Goal: Task Accomplishment & Management: Manage account settings

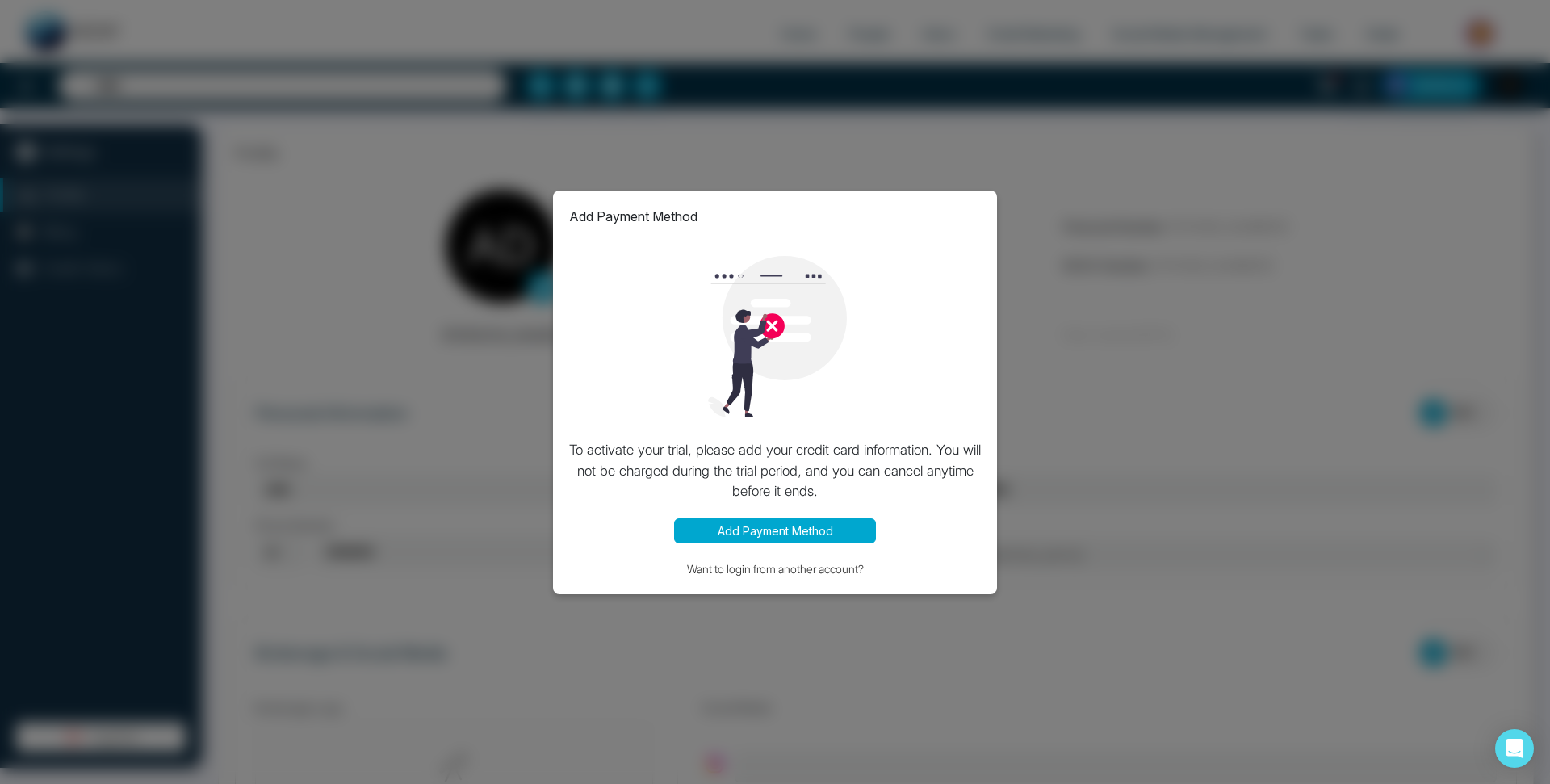
select select "***"
click at [803, 525] on button "Add Payment Method" at bounding box center [775, 531] width 202 height 25
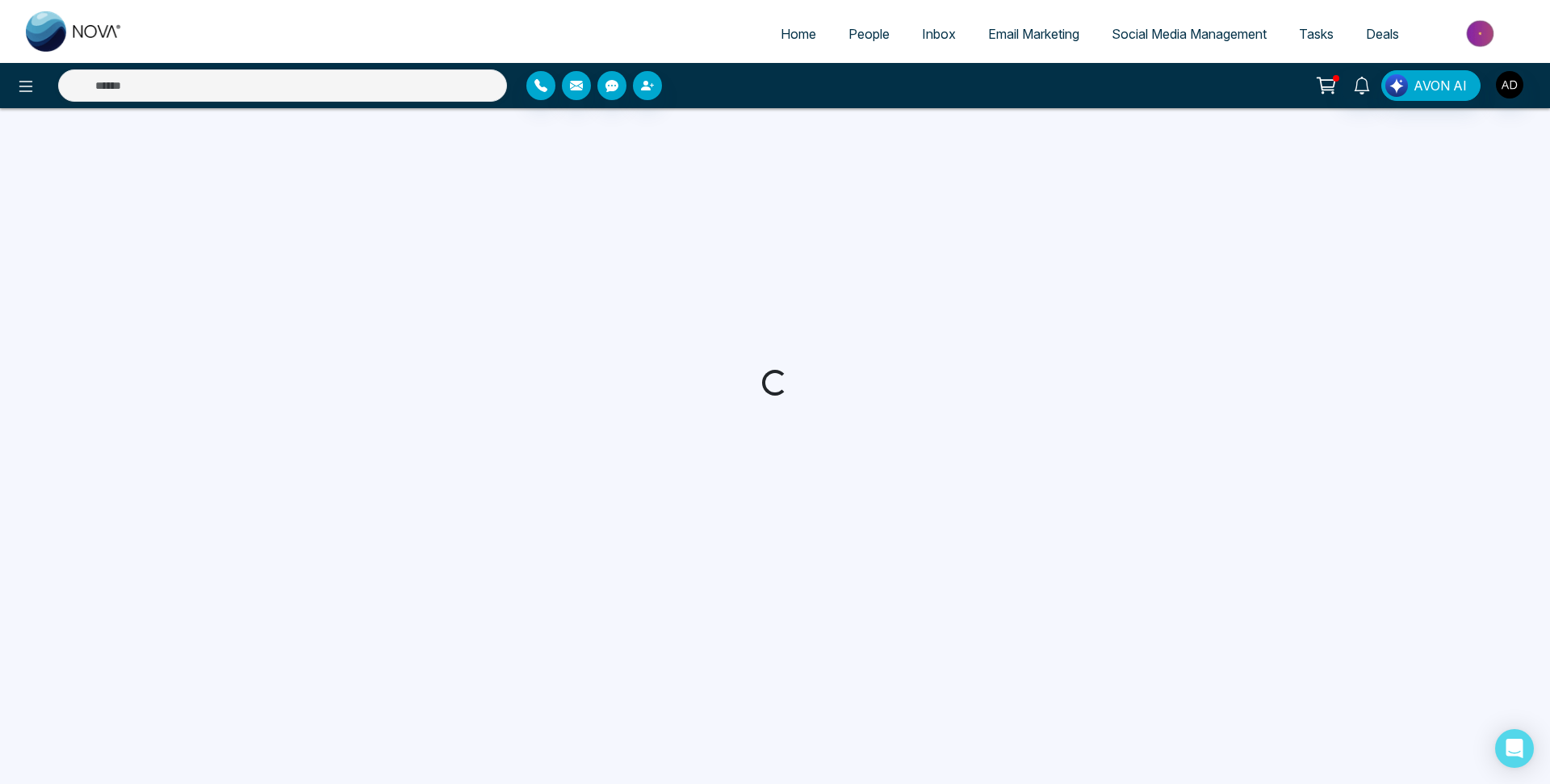
select select "***"
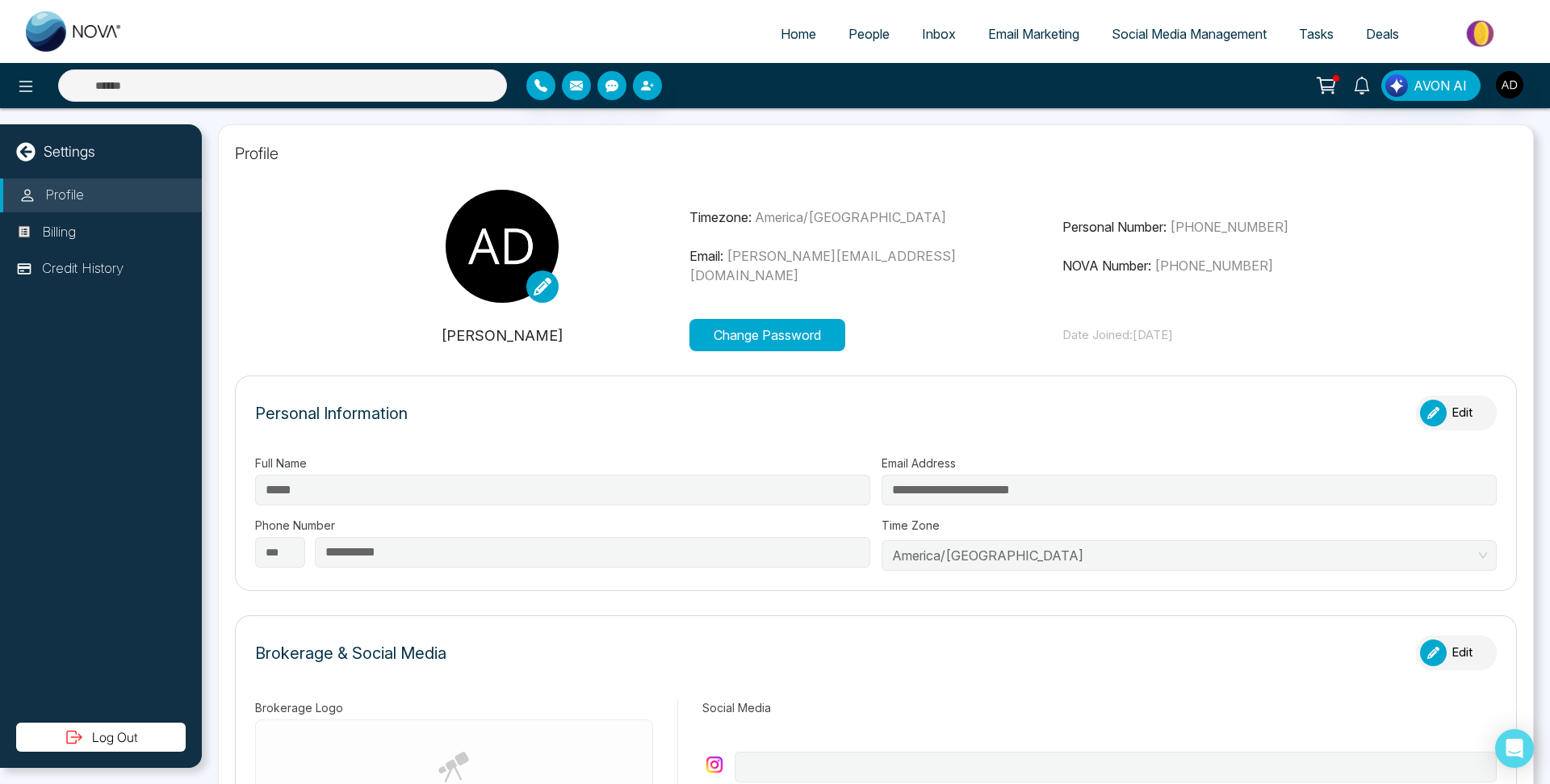
type input "**********"
